Goal: Information Seeking & Learning: Learn about a topic

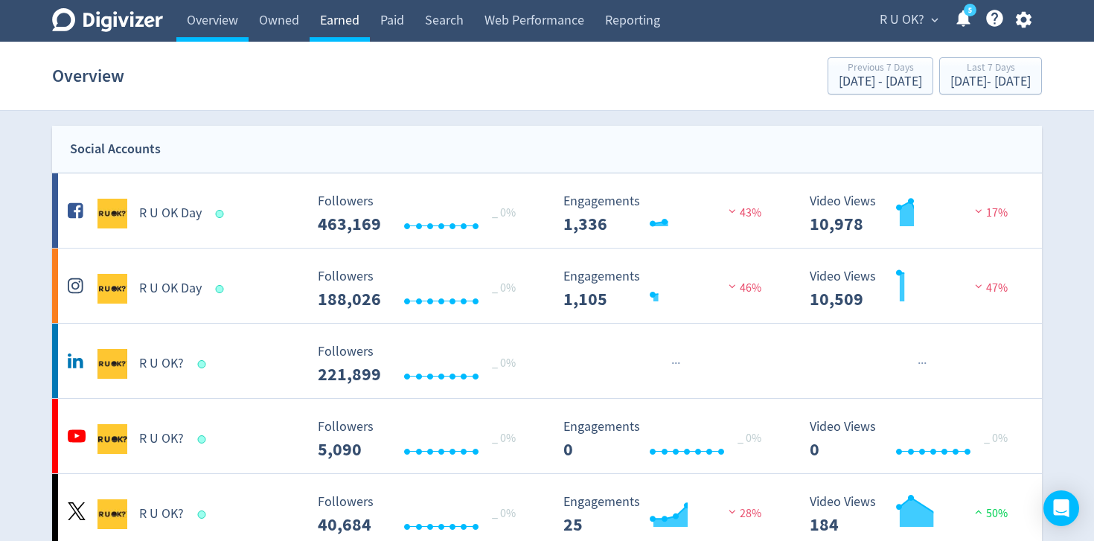
click at [334, 20] on link "Earned" at bounding box center [339, 21] width 60 height 42
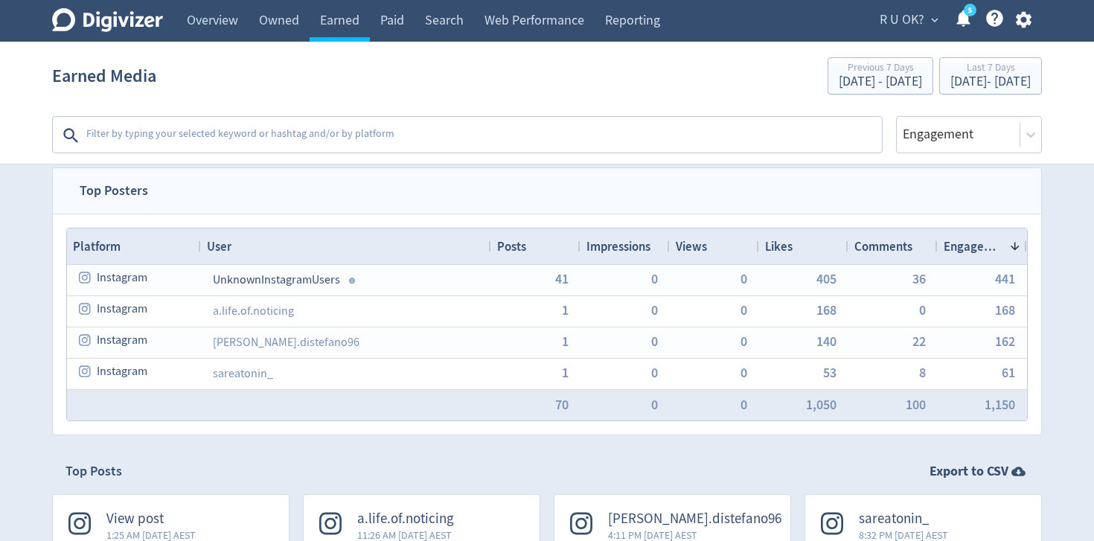
click at [289, 133] on textarea at bounding box center [482, 136] width 795 height 30
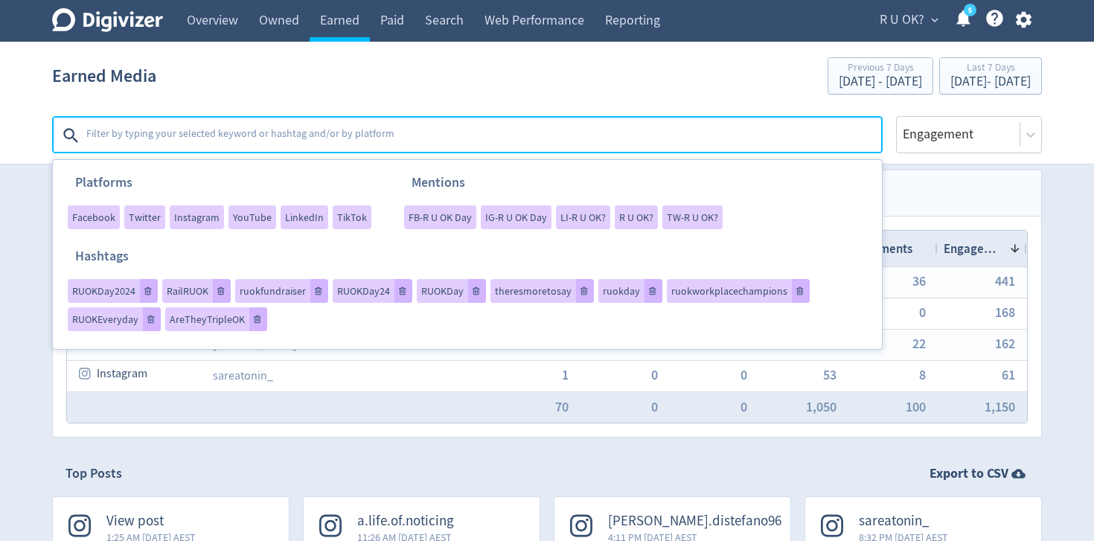
scroll to position [4, 0]
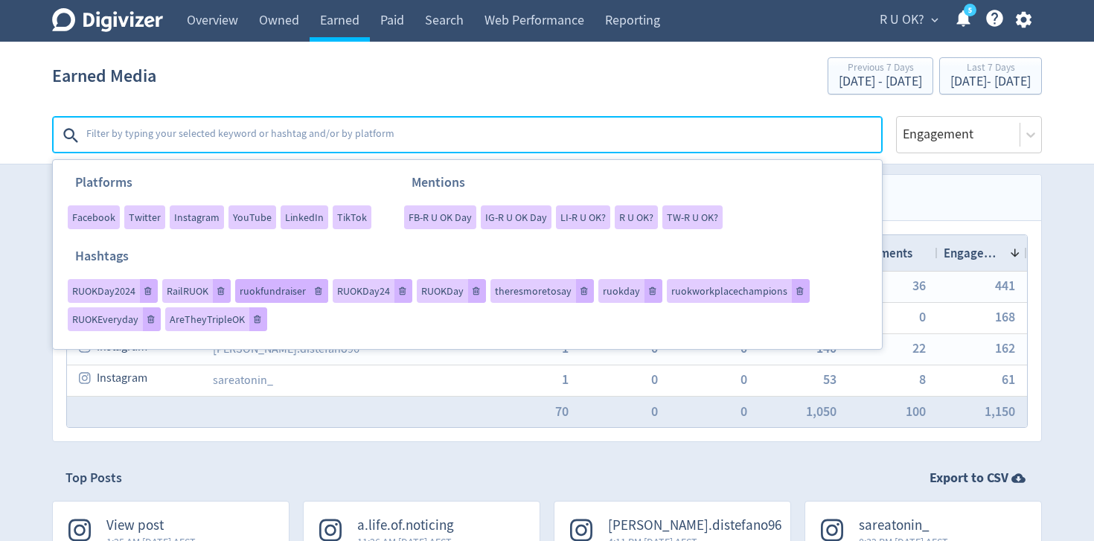
click at [284, 281] on div "ruokfundraiser" at bounding box center [281, 291] width 93 height 24
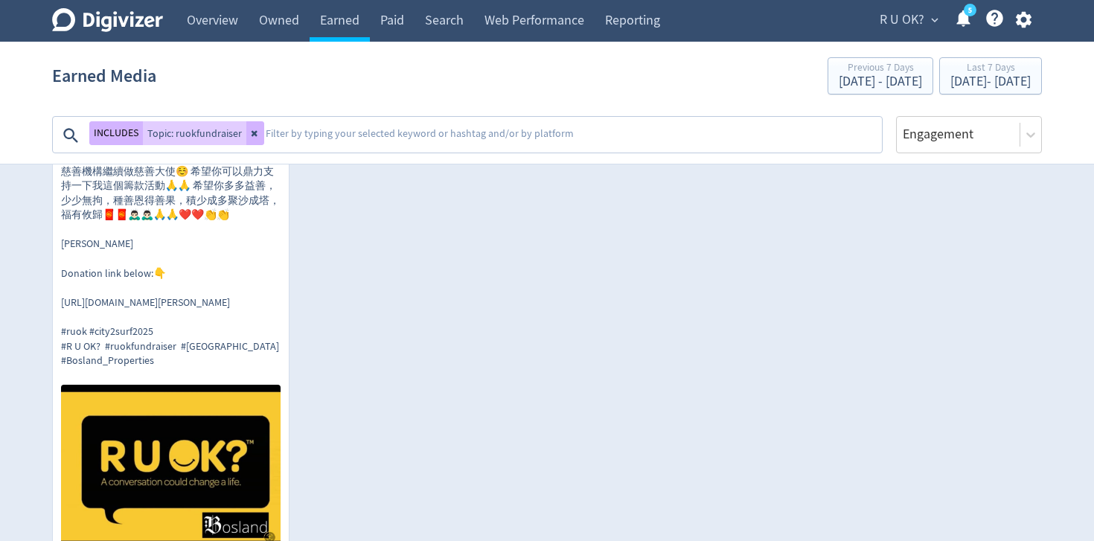
scroll to position [611, 0]
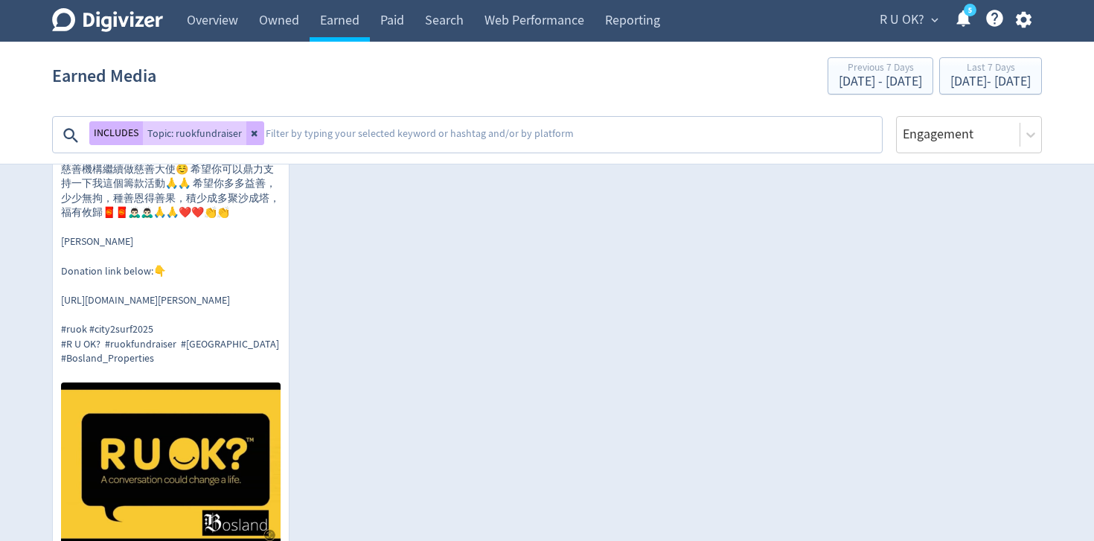
click at [316, 123] on textarea at bounding box center [572, 136] width 616 height 30
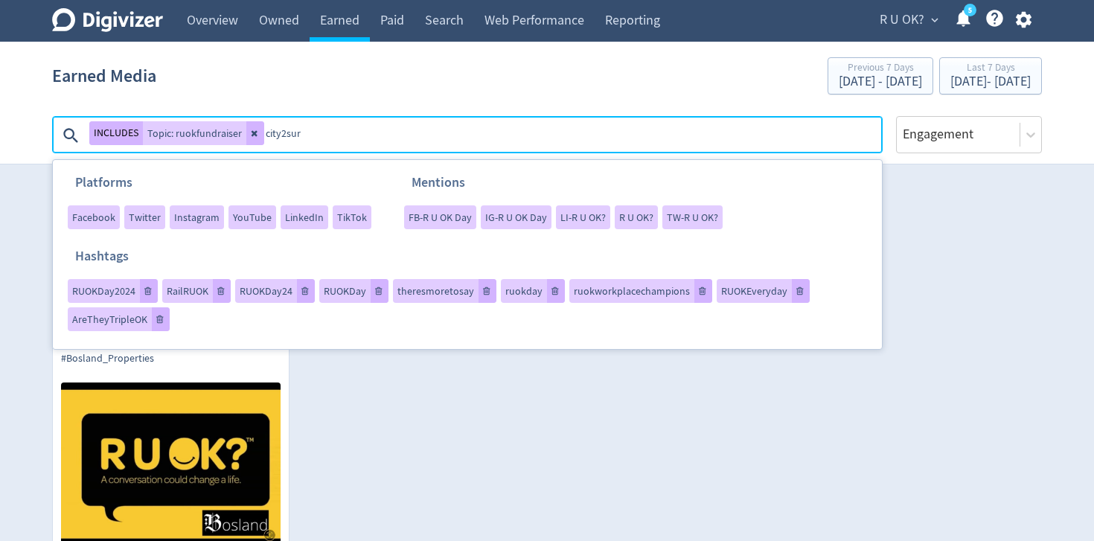
type textarea "city2surf"
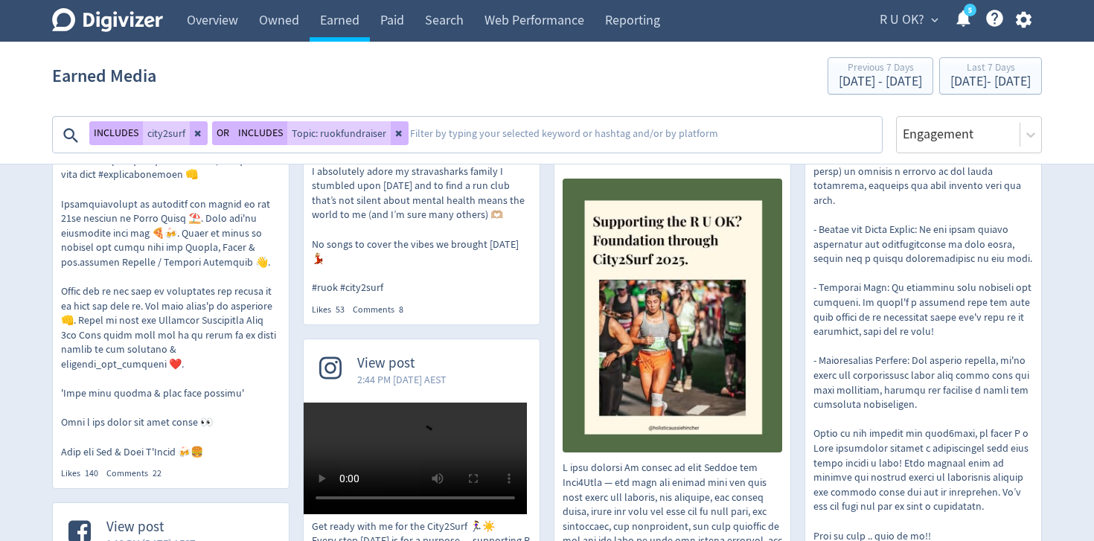
scroll to position [814, 0]
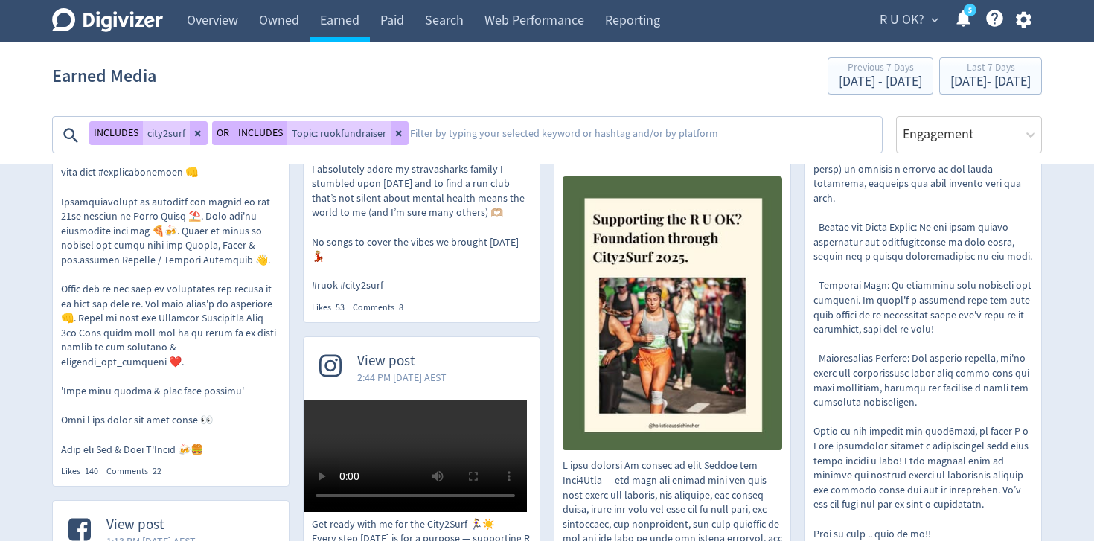
click at [404, 195] on p "sareatonin_ Rain, hail or shine, check in on your mates, give them a squeeze, t…" at bounding box center [421, 169] width 219 height 248
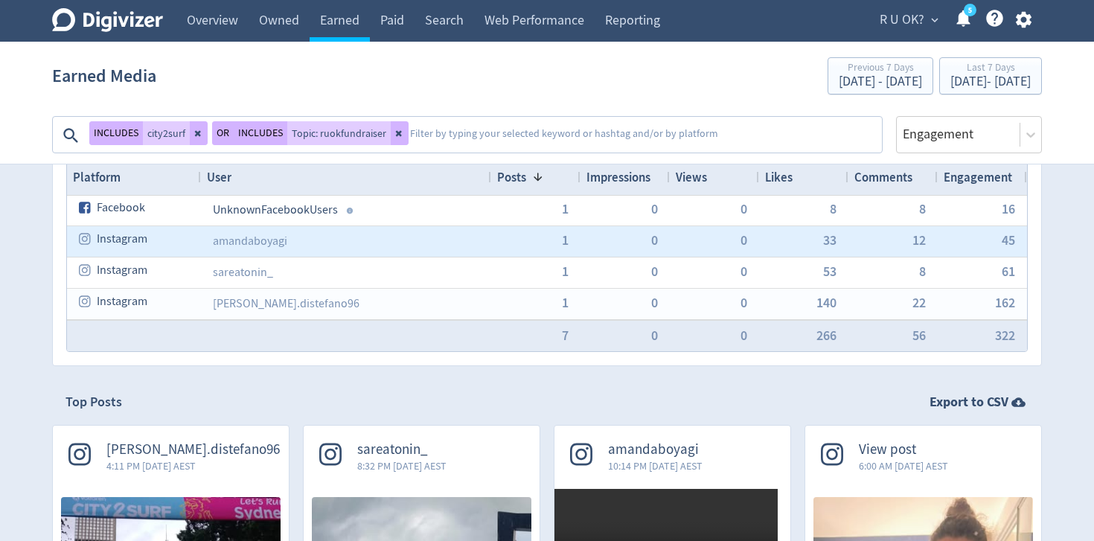
scroll to position [80, 0]
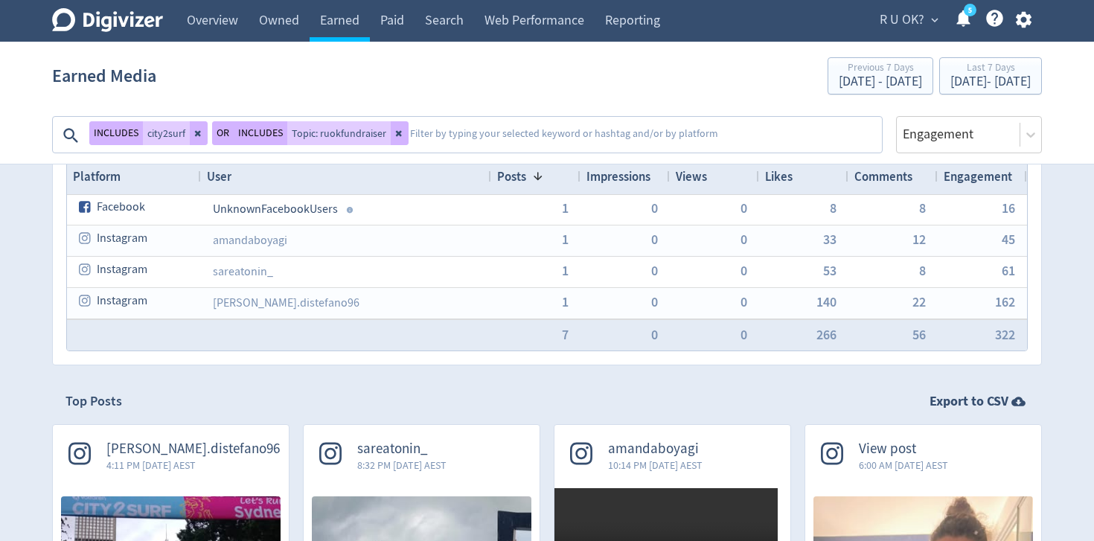
click at [494, 141] on textarea at bounding box center [644, 136] width 472 height 30
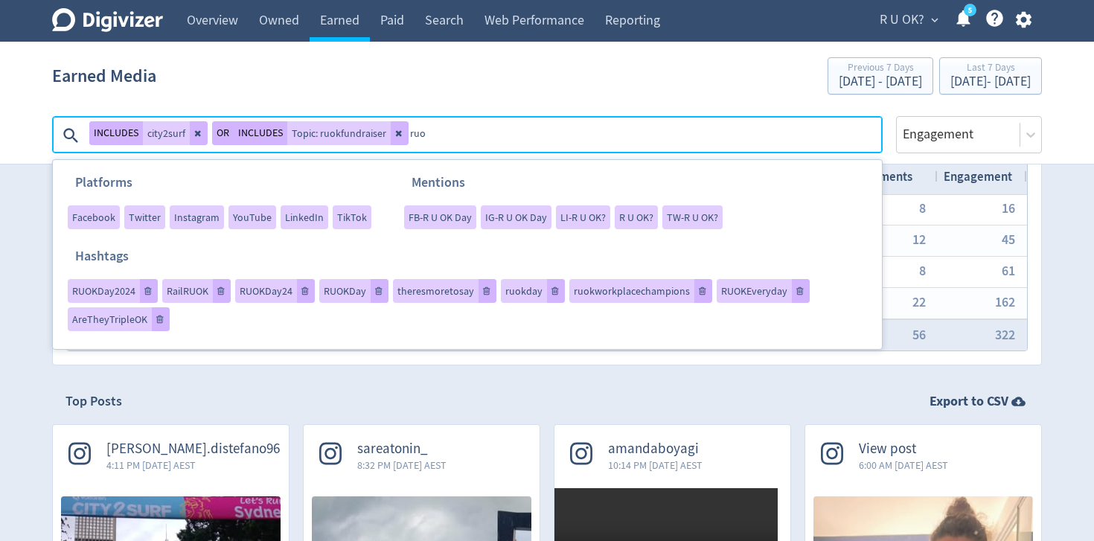
type textarea "ruok"
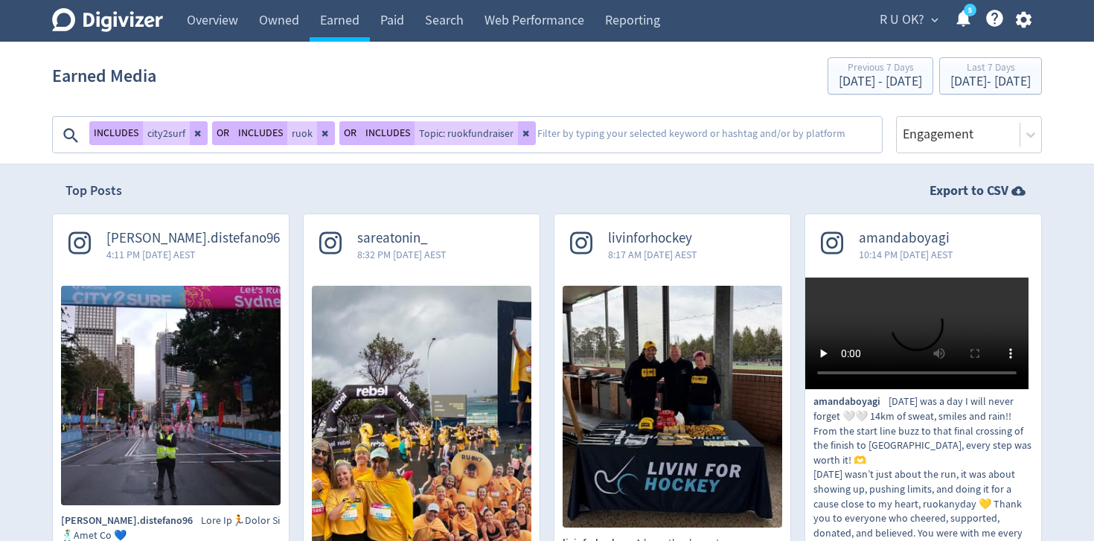
scroll to position [292, 0]
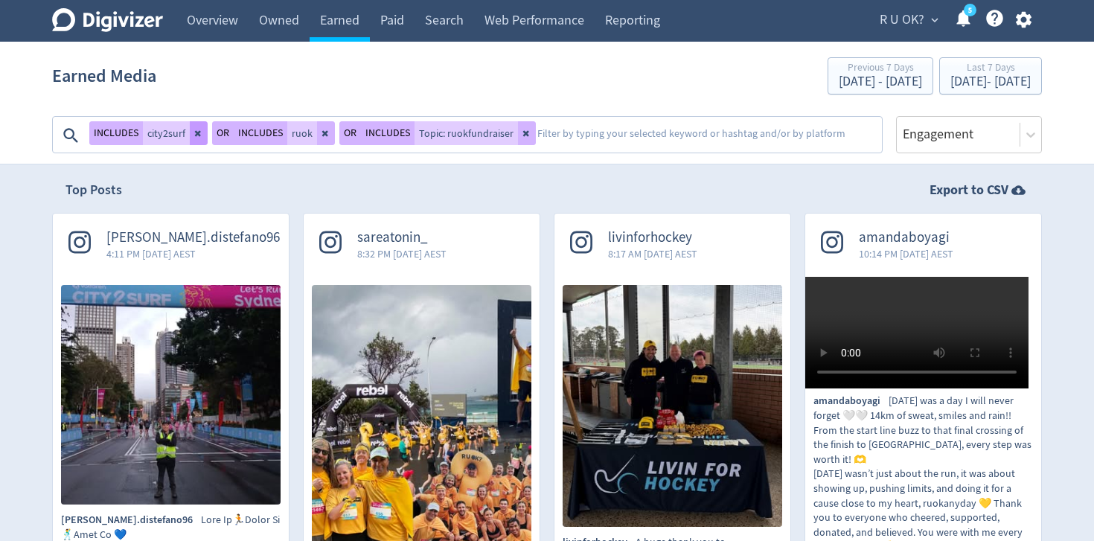
click at [197, 133] on icon at bounding box center [198, 134] width 6 height 6
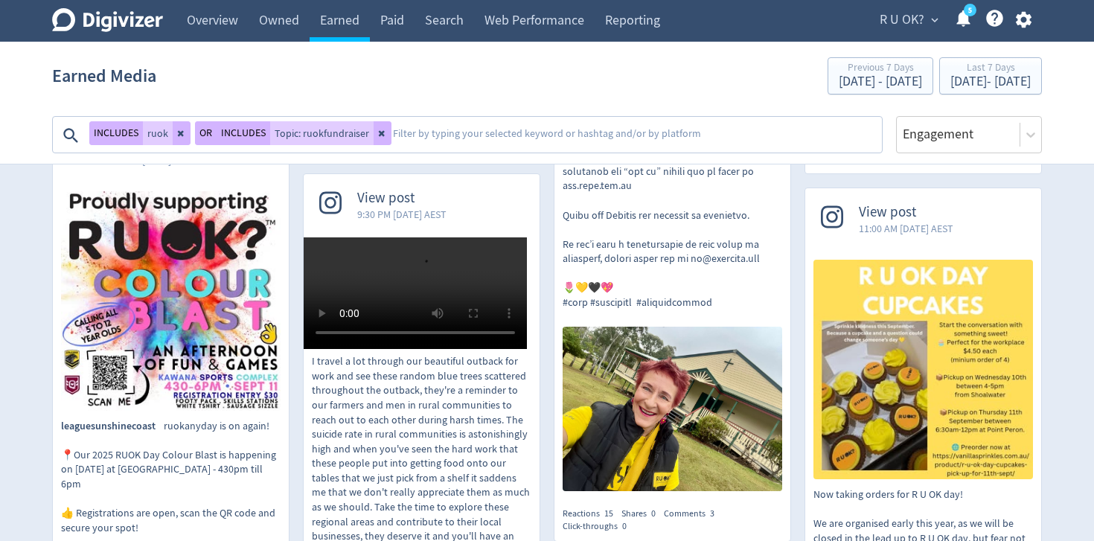
scroll to position [1030, 0]
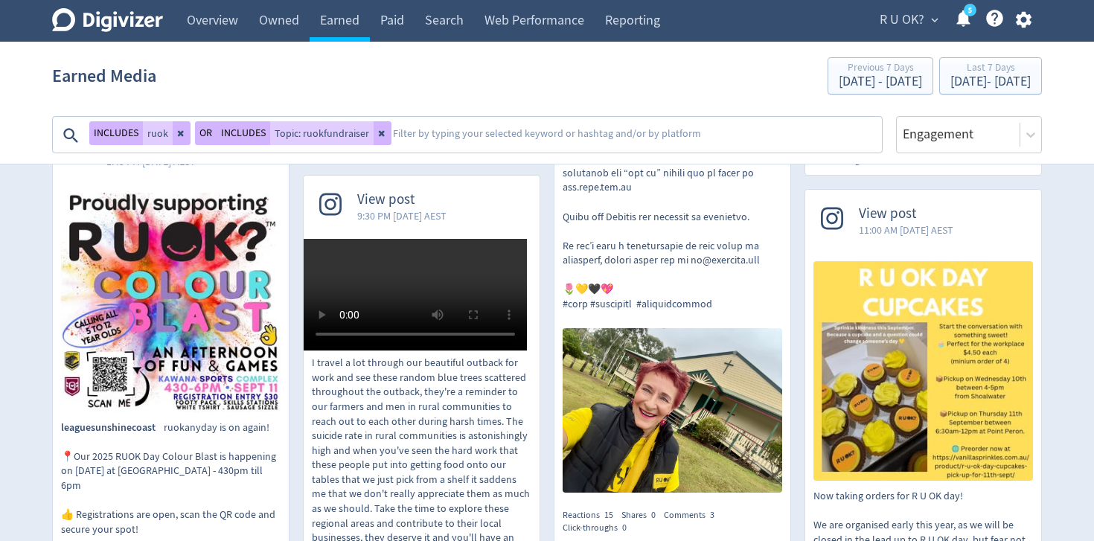
click at [438, 144] on textarea at bounding box center [635, 136] width 489 height 30
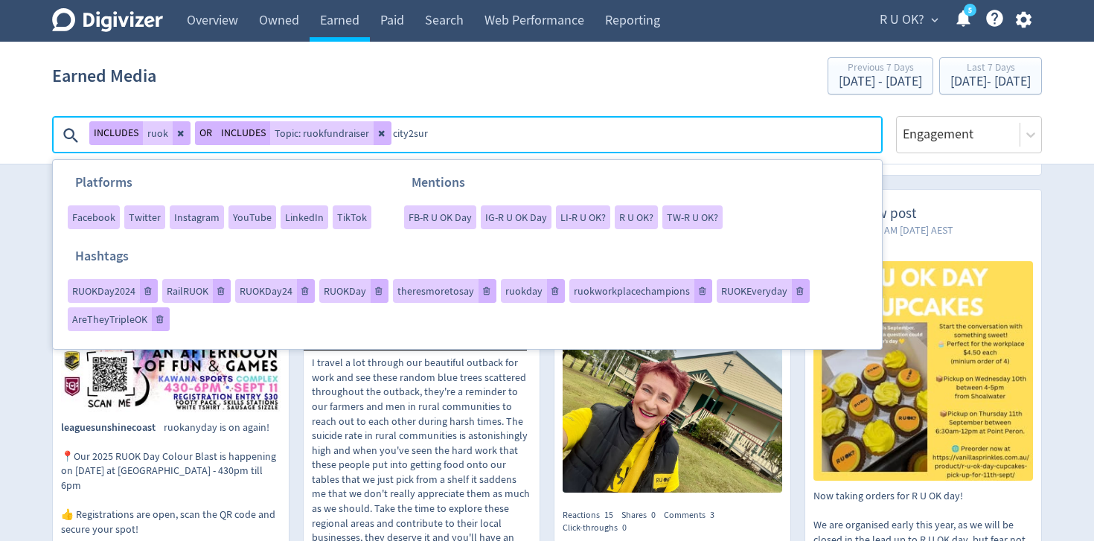
type textarea "city2surf"
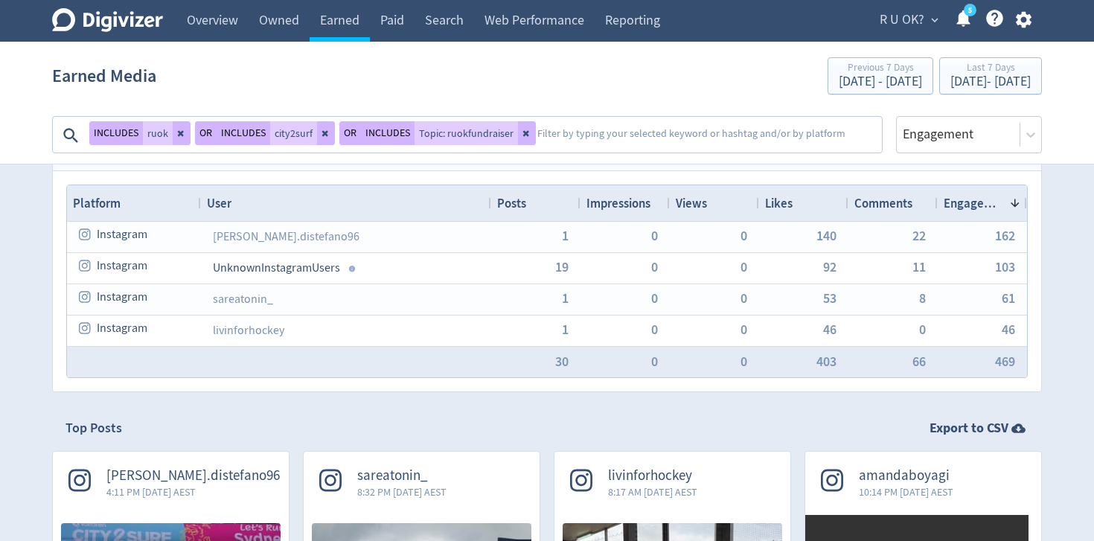
scroll to position [0, 0]
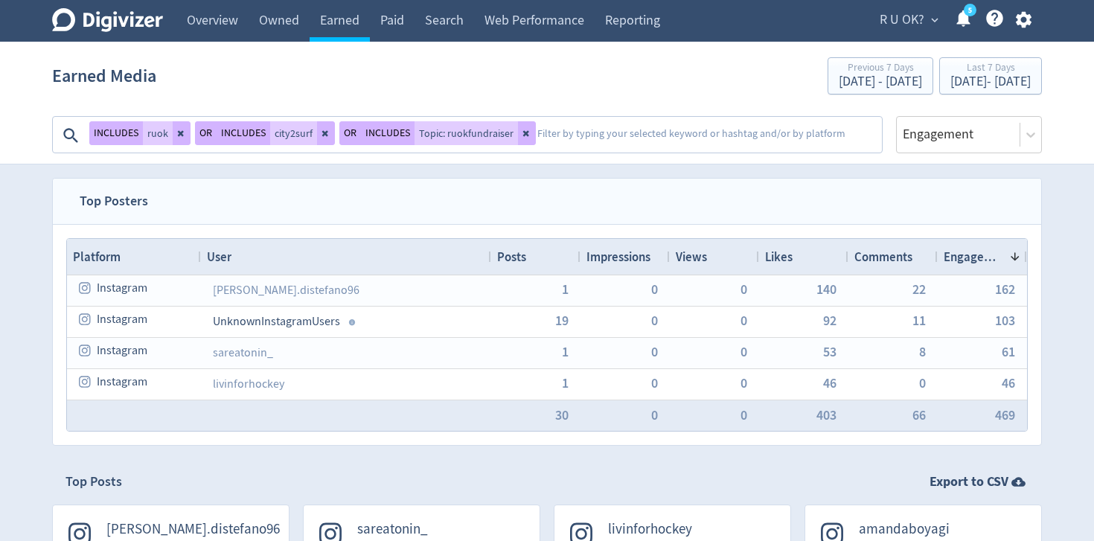
click at [683, 132] on textarea at bounding box center [708, 136] width 344 height 30
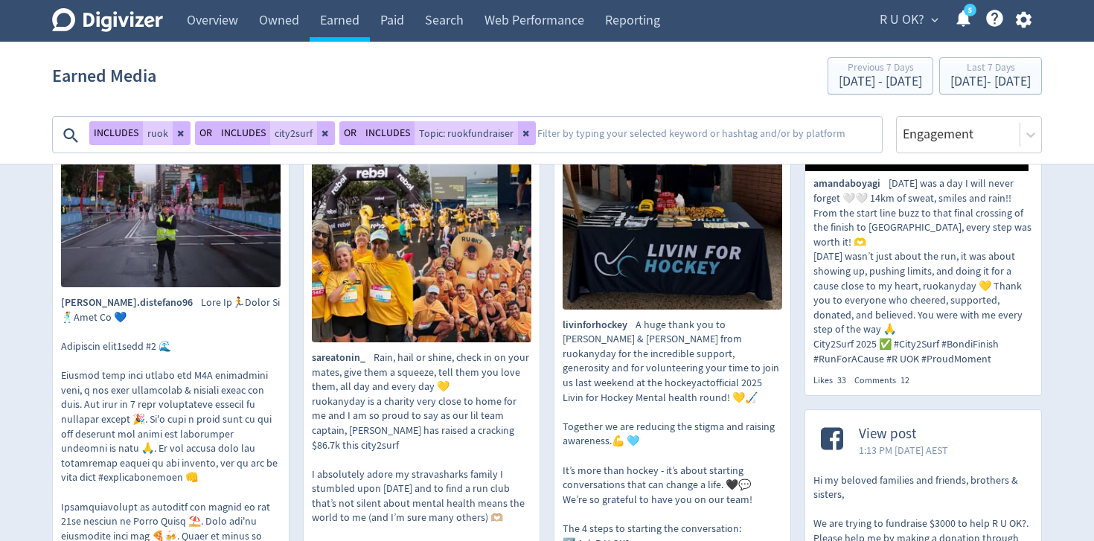
scroll to position [507, 0]
